Goal: Transaction & Acquisition: Subscribe to service/newsletter

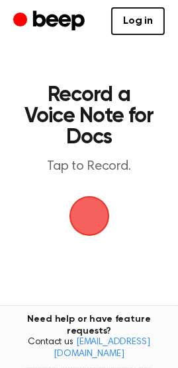
click at [97, 222] on span "button" at bounding box center [88, 215] width 51 height 51
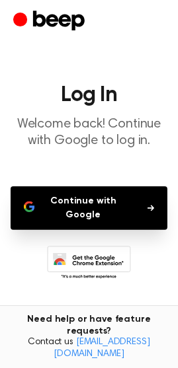
click at [97, 222] on button "Continue with Google" at bounding box center [89, 209] width 157 height 44
click at [22, 12] on icon "Beep" at bounding box center [50, 22] width 75 height 26
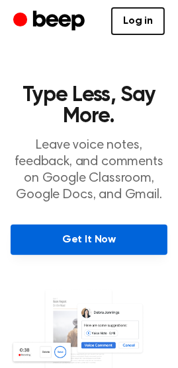
click at [75, 236] on link "Get It Now" at bounding box center [89, 240] width 157 height 30
